Goal: Find specific page/section: Find specific page/section

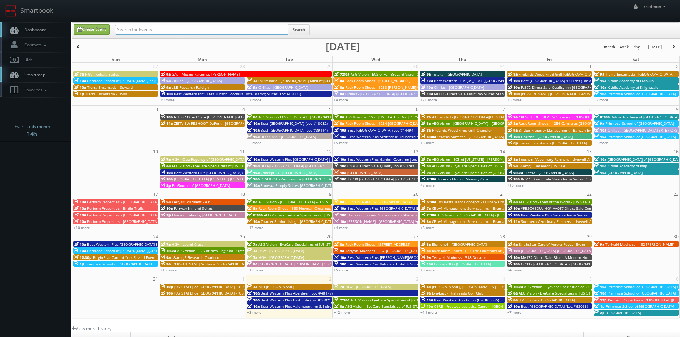
paste input "[PERSON_NAME]"
type input "Isidora Stojanovic"
click at [294, 28] on button "Search" at bounding box center [299, 29] width 22 height 11
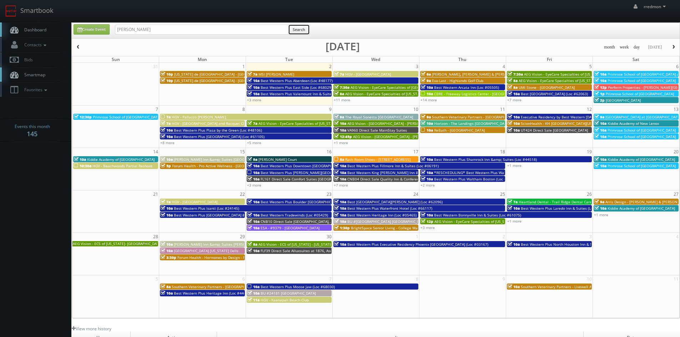
click at [297, 29] on button "Search" at bounding box center [299, 29] width 22 height 11
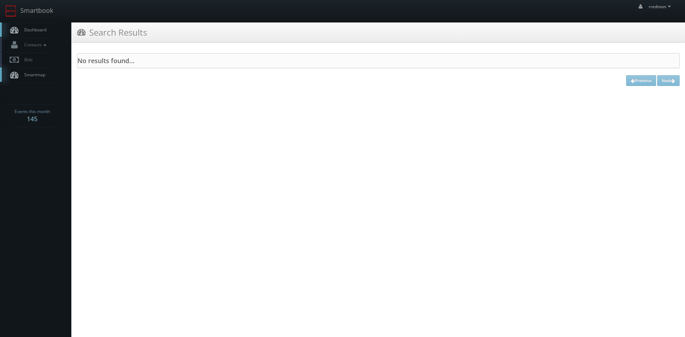
click at [38, 32] on span "Dashboard" at bounding box center [34, 30] width 26 height 6
